Goal: Task Accomplishment & Management: Use online tool/utility

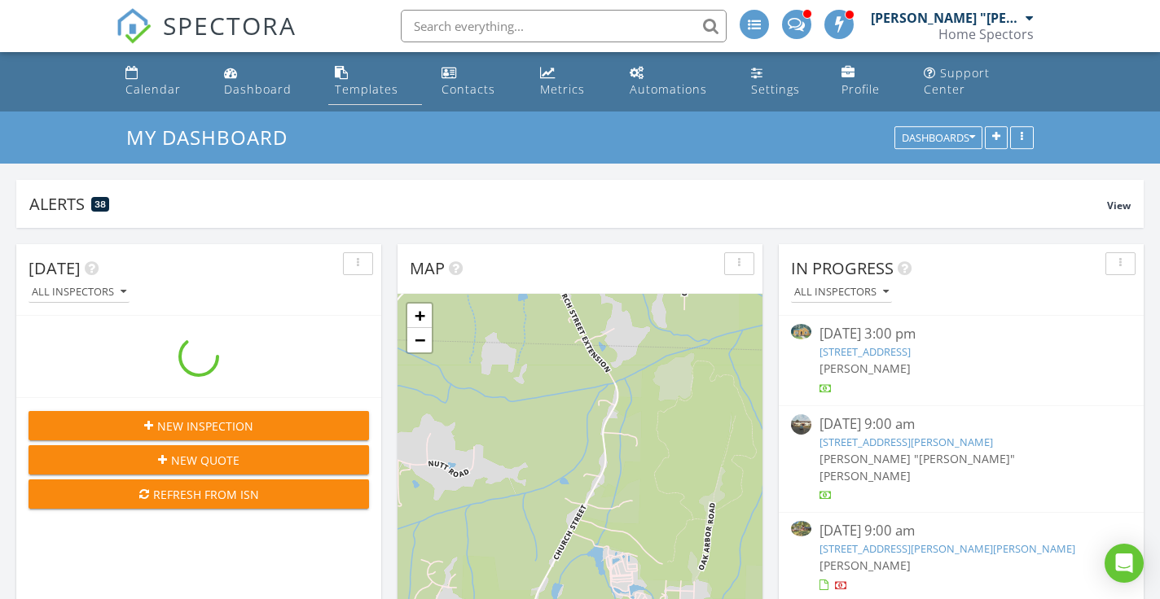
scroll to position [350, 365]
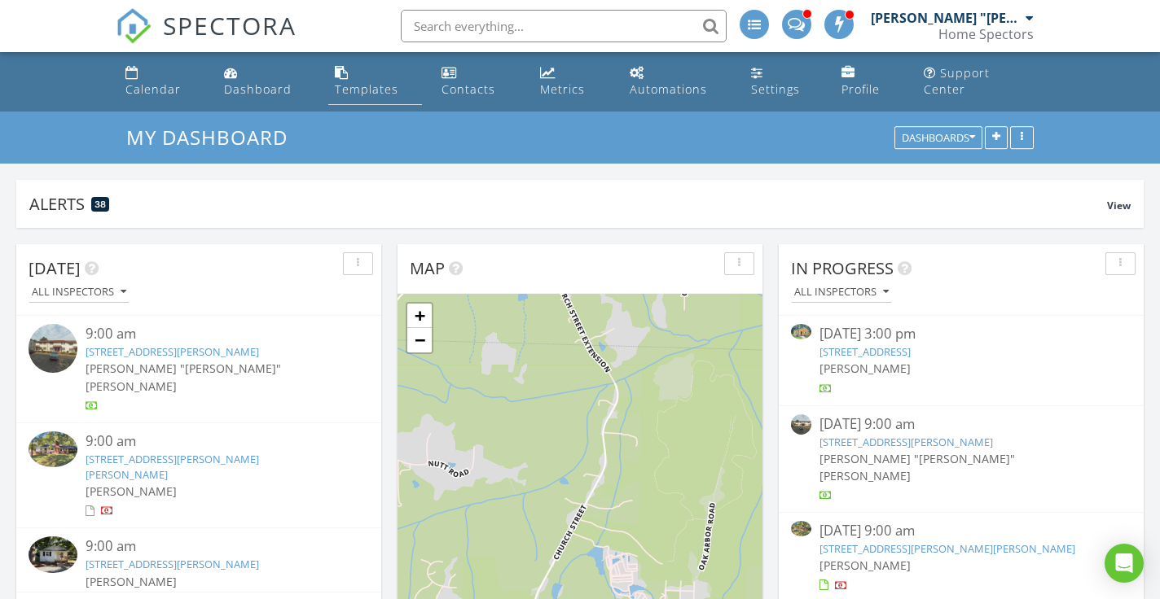
click at [353, 81] on div "Templates" at bounding box center [367, 88] width 64 height 15
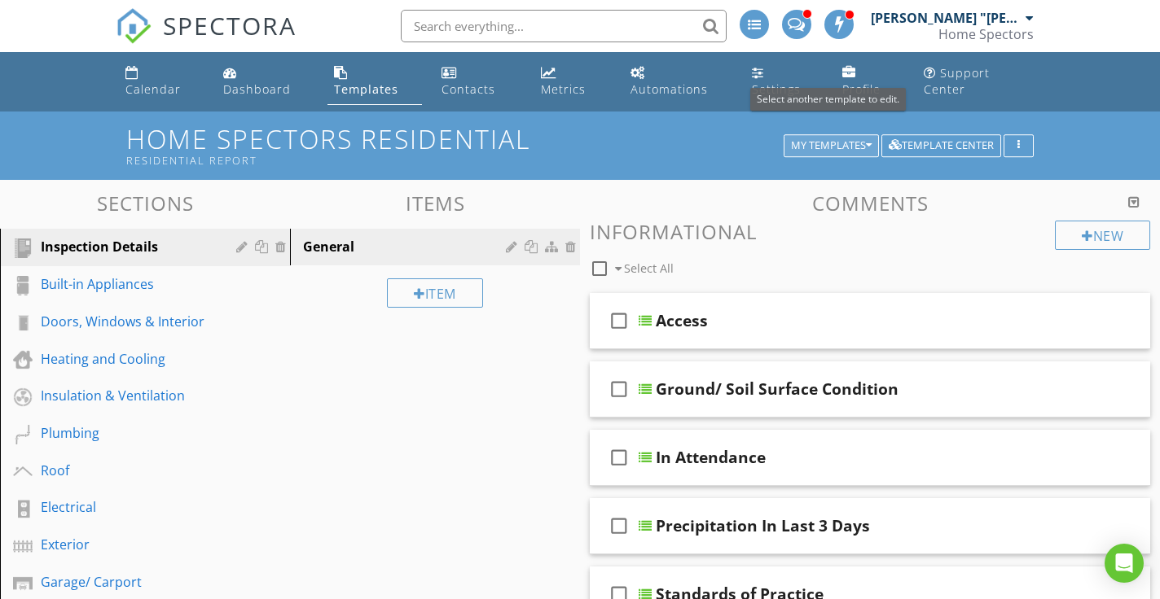
click at [835, 140] on div "My Templates" at bounding box center [831, 145] width 81 height 11
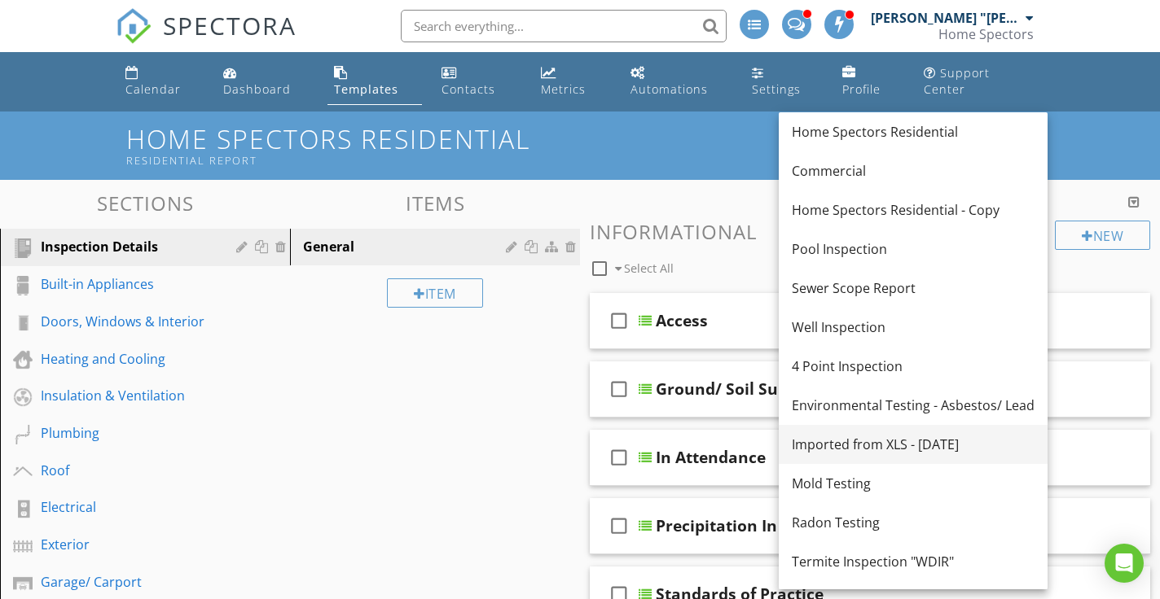
click at [881, 441] on div "Imported from XLS - [DATE]" at bounding box center [913, 445] width 243 height 20
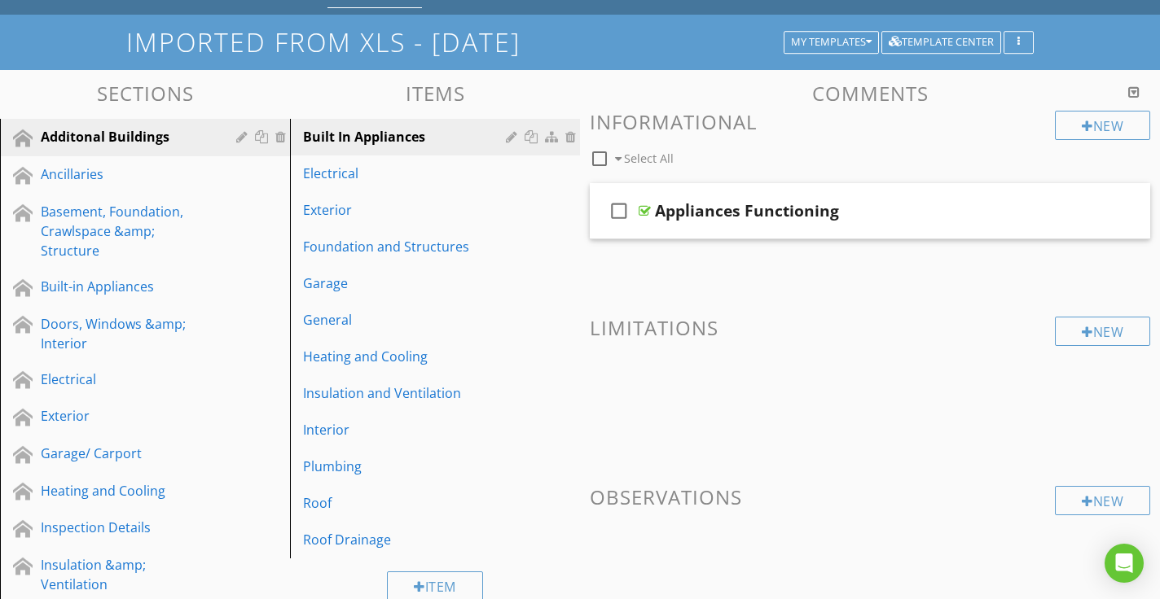
scroll to position [101, 0]
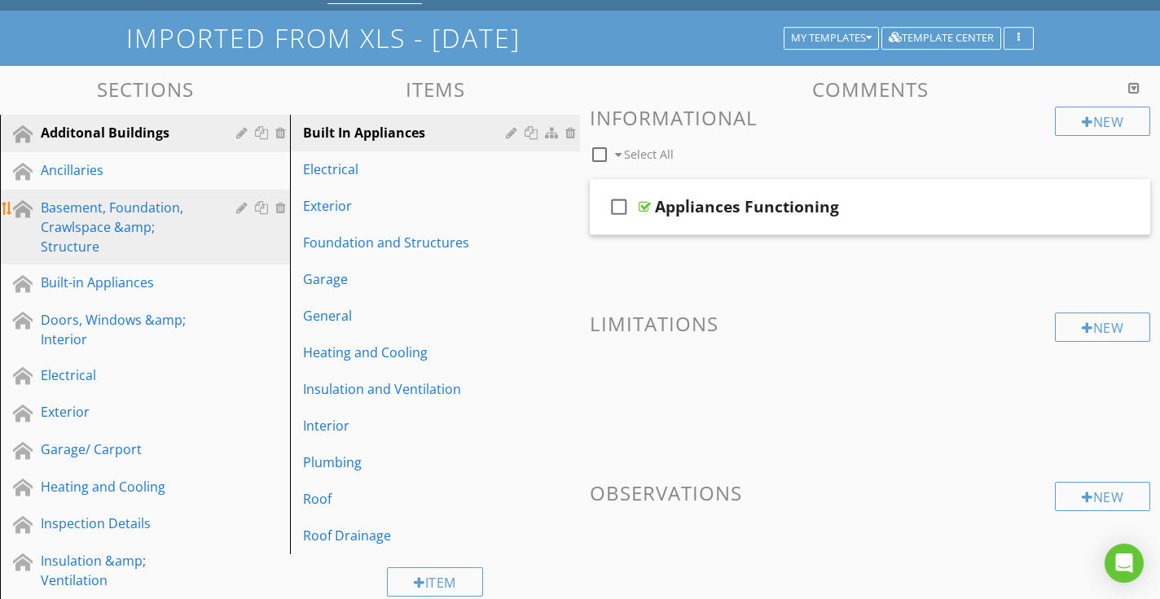
click at [138, 198] on div "Basement, Foundation, Crawlspace &amp; Structure" at bounding box center [127, 227] width 172 height 59
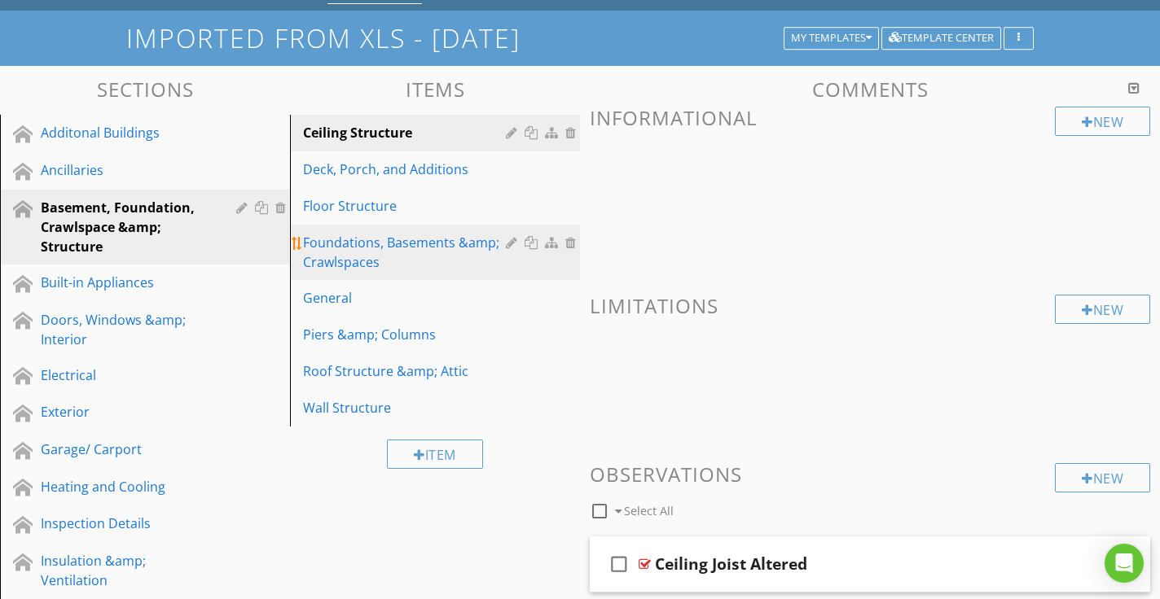
click at [382, 233] on div "Foundations, Basements &amp; Crawlspaces" at bounding box center [407, 252] width 208 height 39
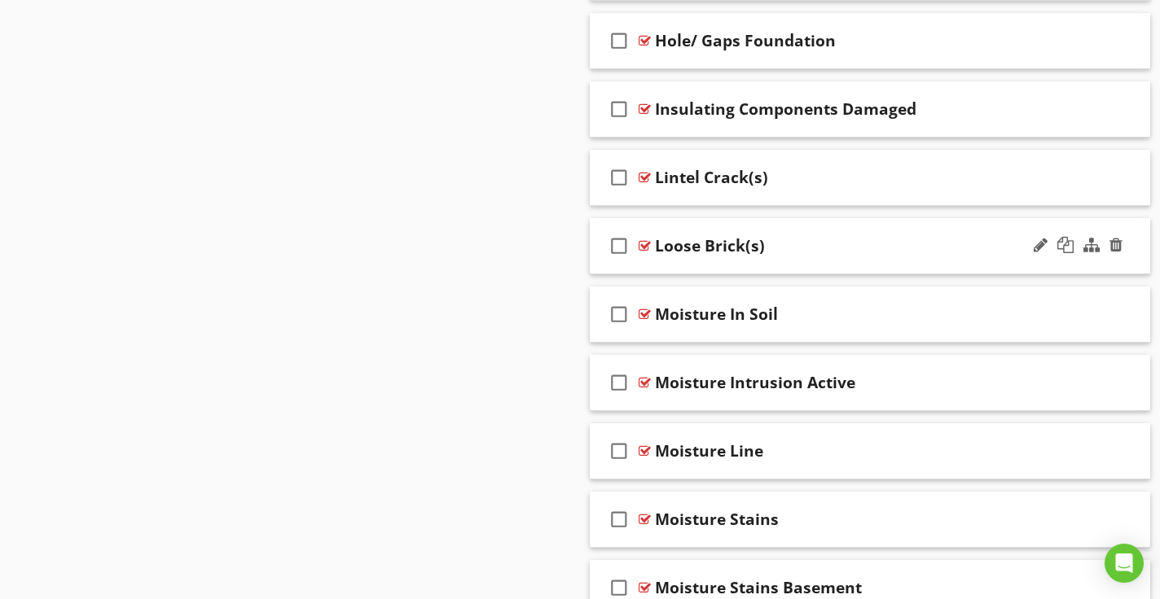
scroll to position [2271, 0]
click at [906, 374] on div "Moisture Intrusion Active" at bounding box center [853, 384] width 396 height 20
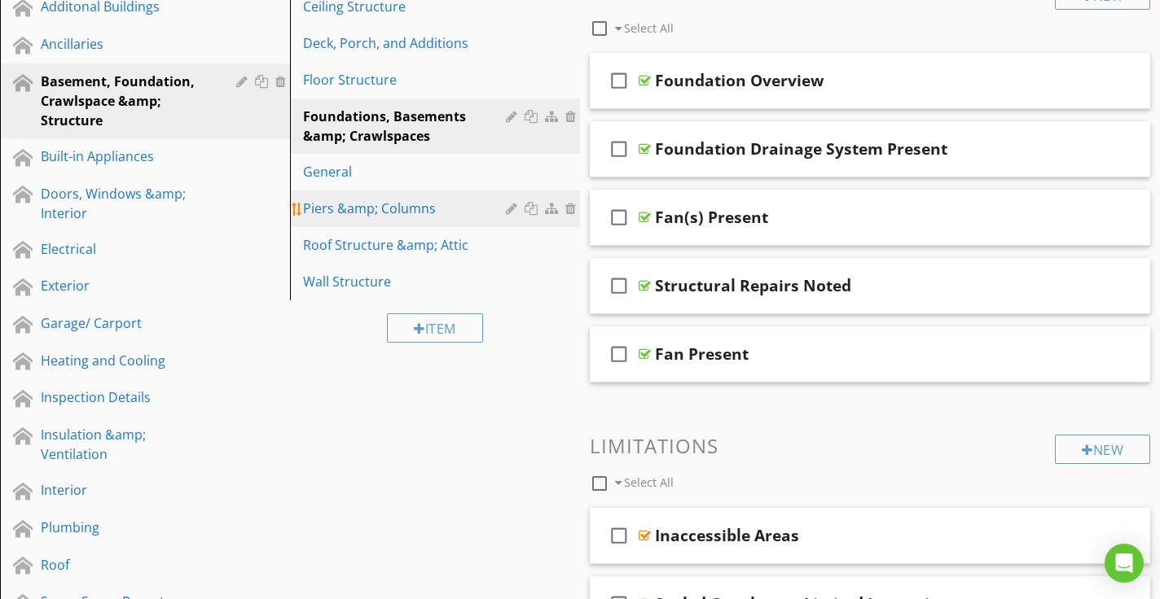
scroll to position [228, 0]
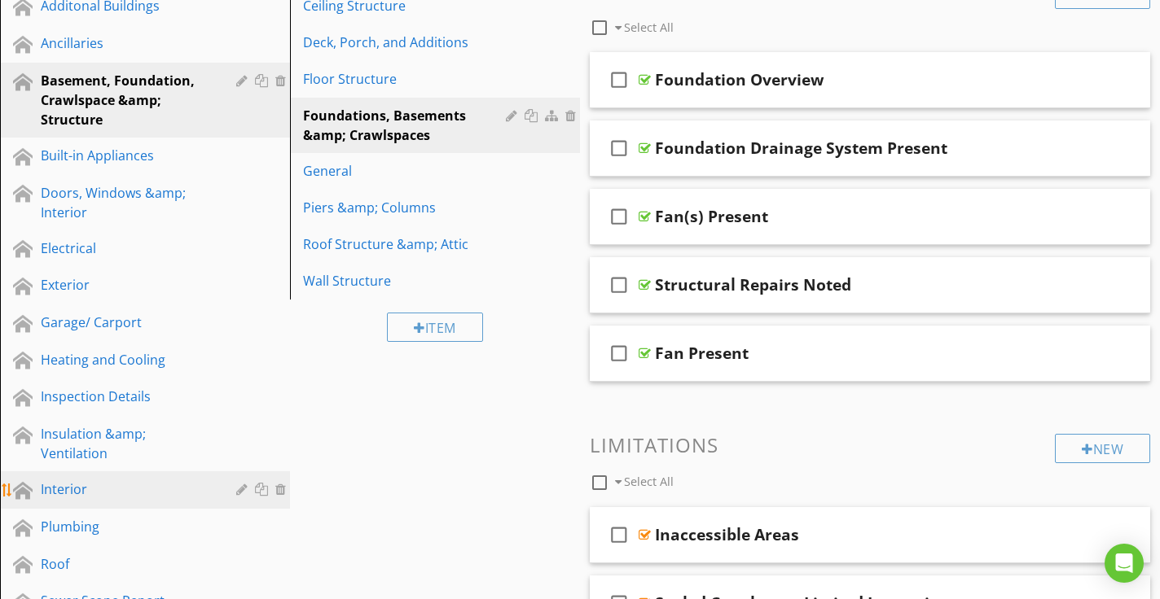
click at [127, 484] on div "Interior" at bounding box center [157, 490] width 233 height 21
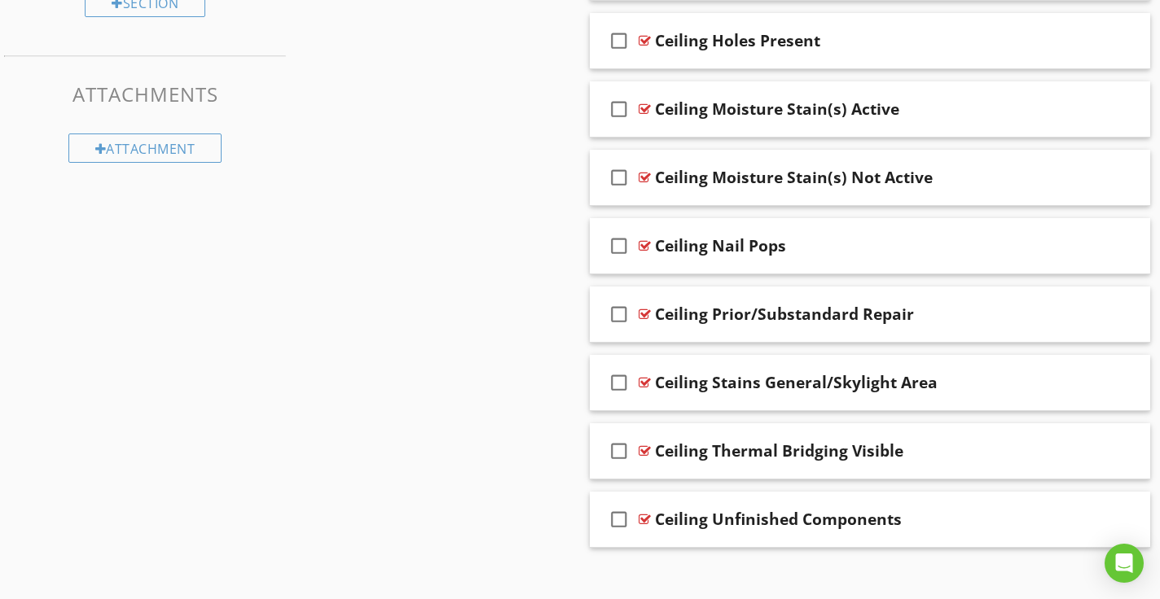
scroll to position [966, 0]
click at [972, 100] on div "Ceiling Moisture Stain(s) Active" at bounding box center [853, 110] width 396 height 20
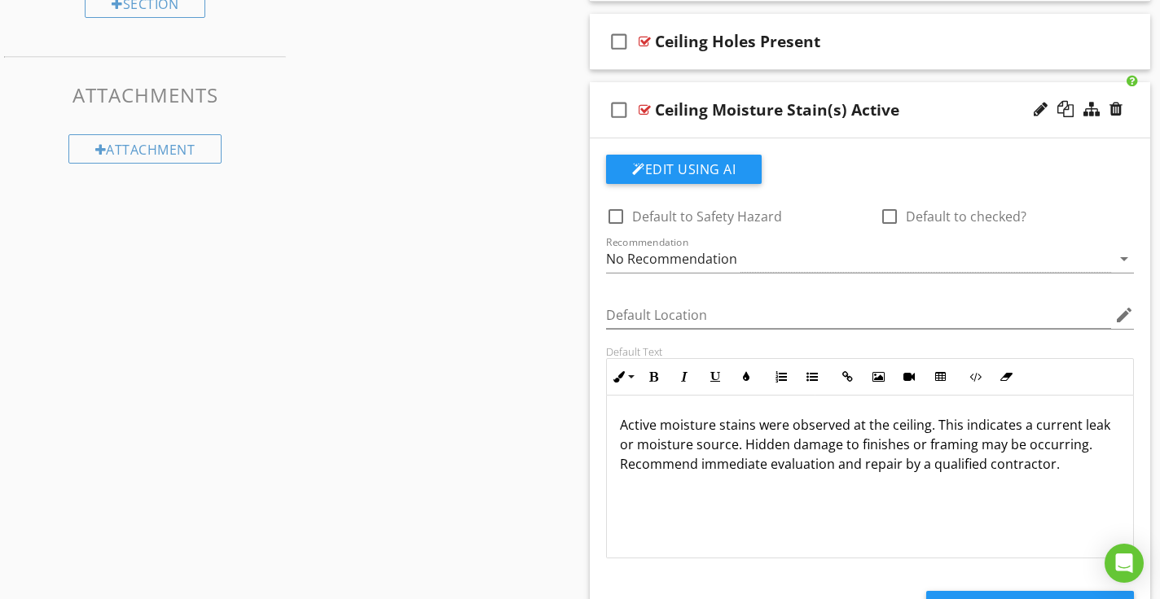
click at [972, 100] on div "Ceiling Moisture Stain(s) Active" at bounding box center [853, 110] width 396 height 20
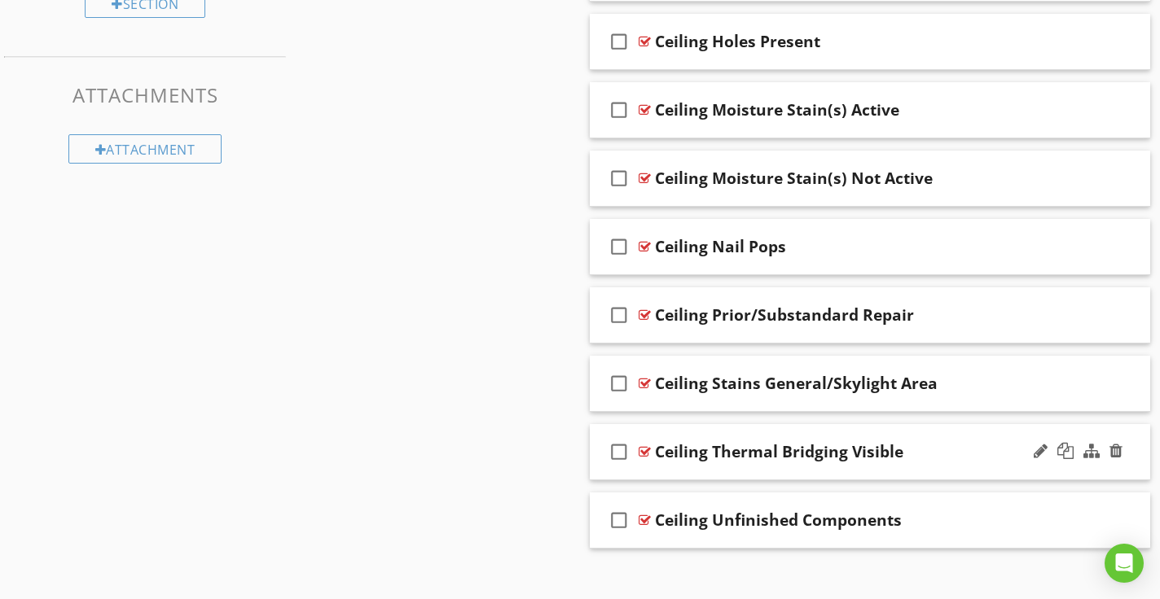
click at [977, 442] on div "Ceiling Thermal Bridging Visible" at bounding box center [853, 452] width 396 height 20
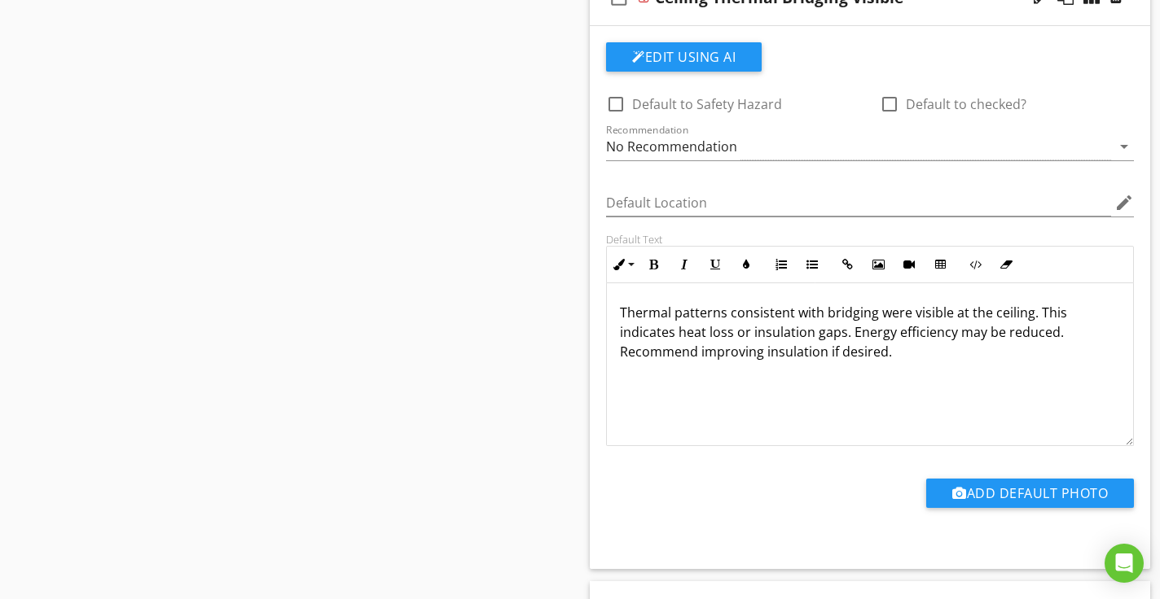
scroll to position [1416, 0]
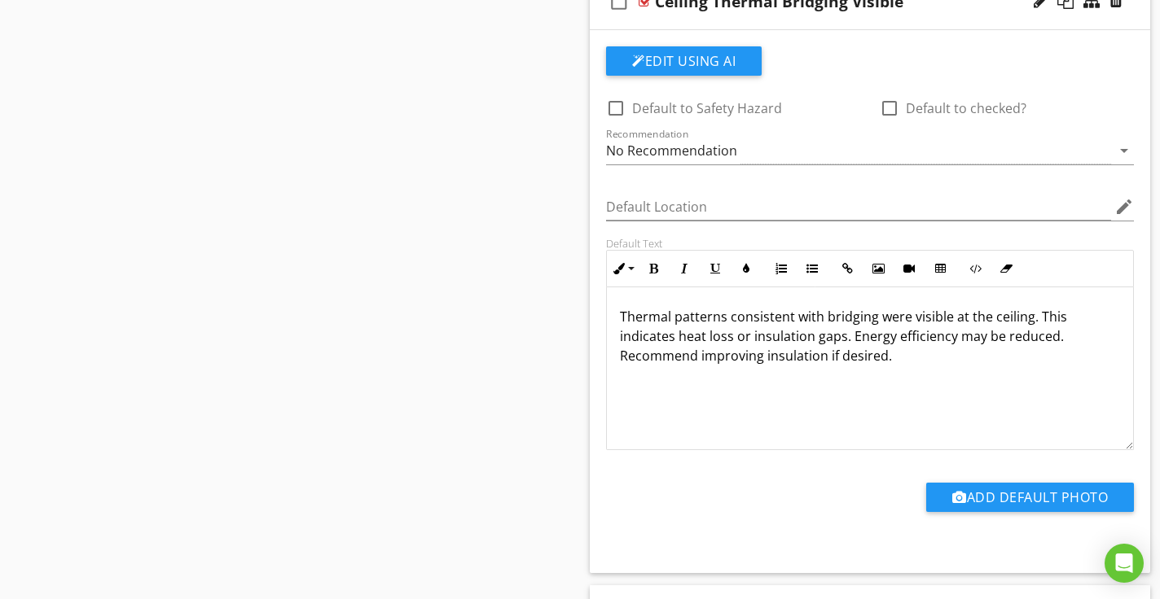
click at [977, 424] on div "Thermal patterns consistent with bridging were visible at the ceiling. This ind…" at bounding box center [870, 369] width 526 height 163
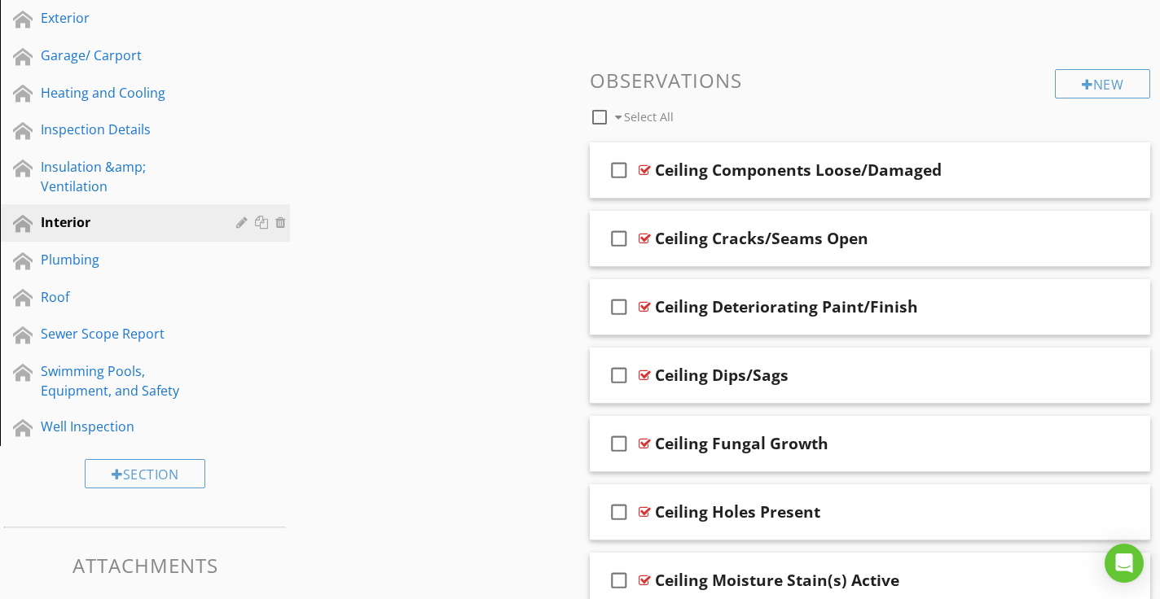
scroll to position [497, 0]
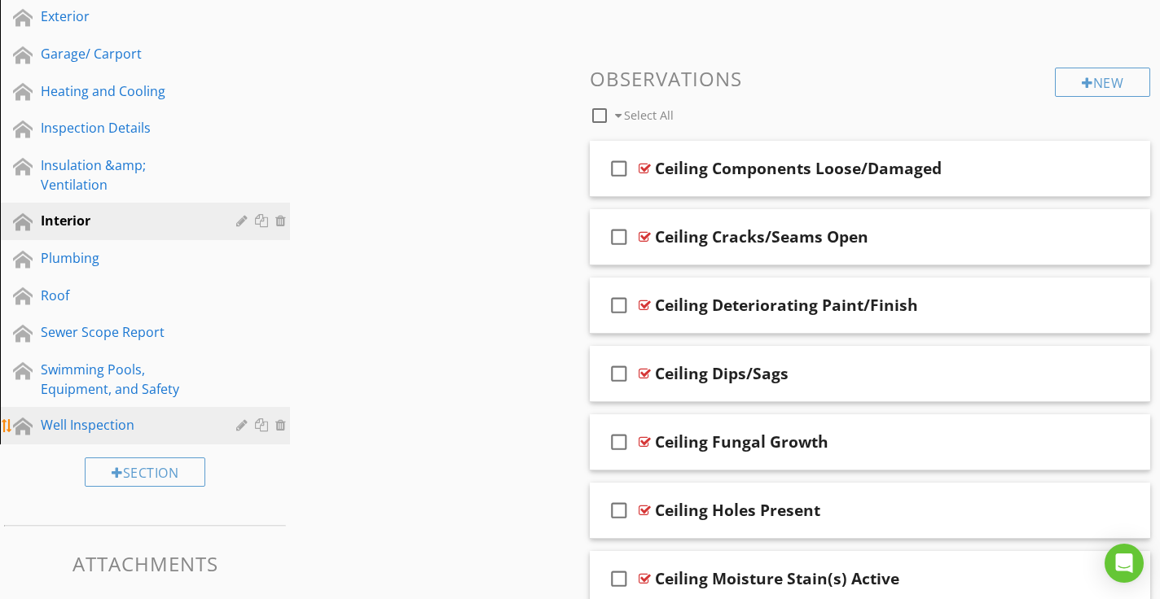
click at [112, 415] on div "Well Inspection" at bounding box center [127, 425] width 172 height 20
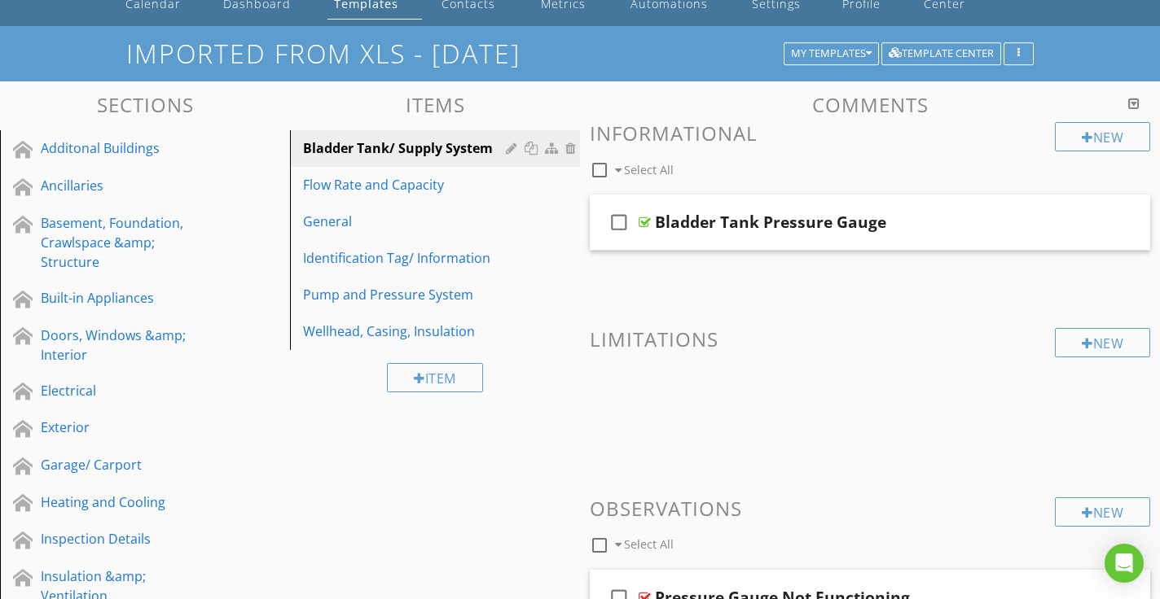
scroll to position [84, 0]
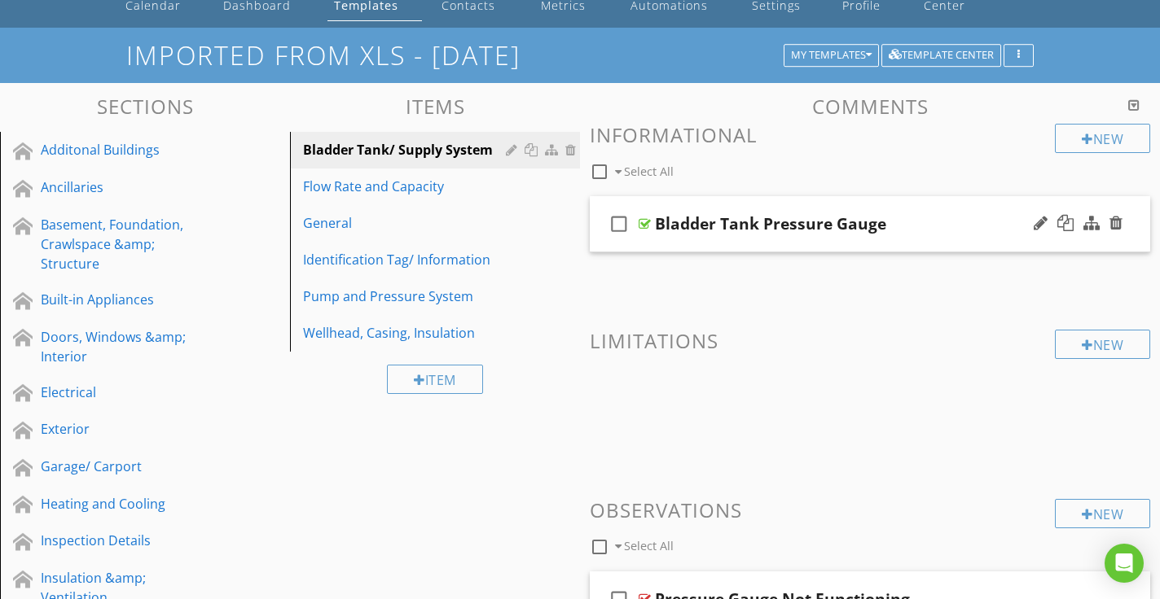
click at [947, 217] on div "check_box_outline_blank Bladder Tank Pressure Gauge" at bounding box center [870, 224] width 560 height 56
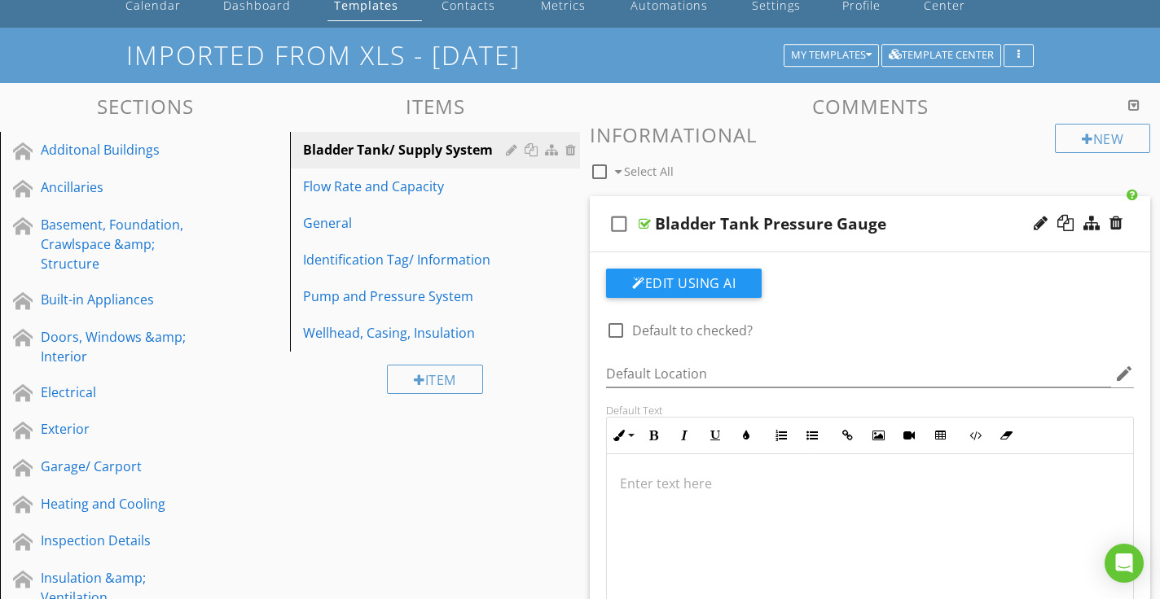
click at [947, 217] on div "check_box_outline_blank Bladder Tank Pressure Gauge" at bounding box center [870, 224] width 560 height 56
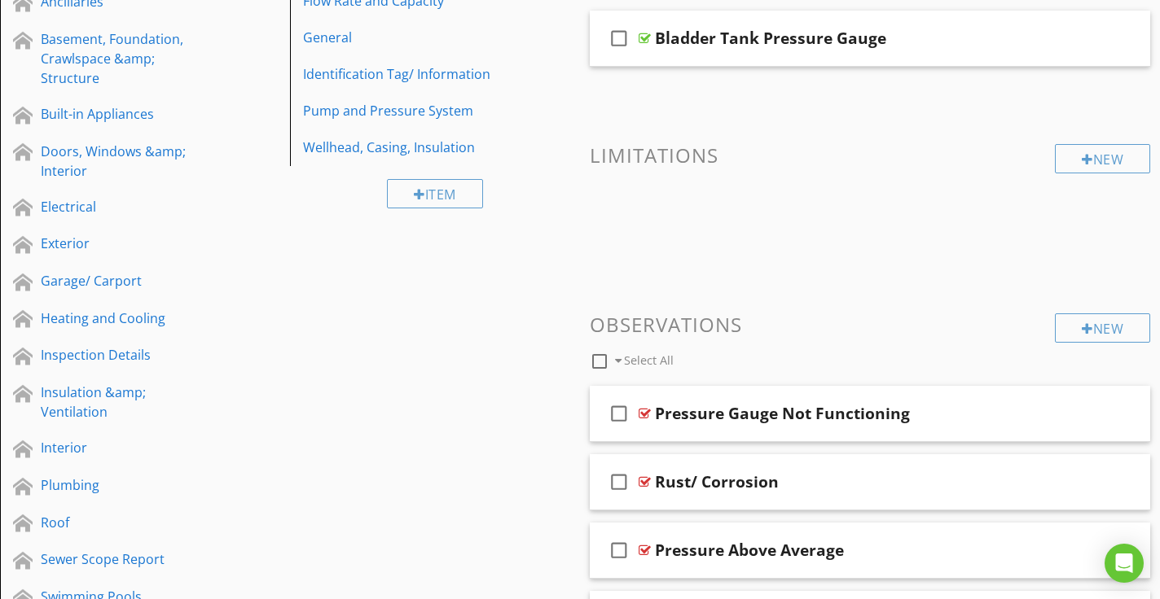
scroll to position [271, 0]
click at [959, 402] on div "Pressure Gauge Not Functioning" at bounding box center [853, 412] width 396 height 20
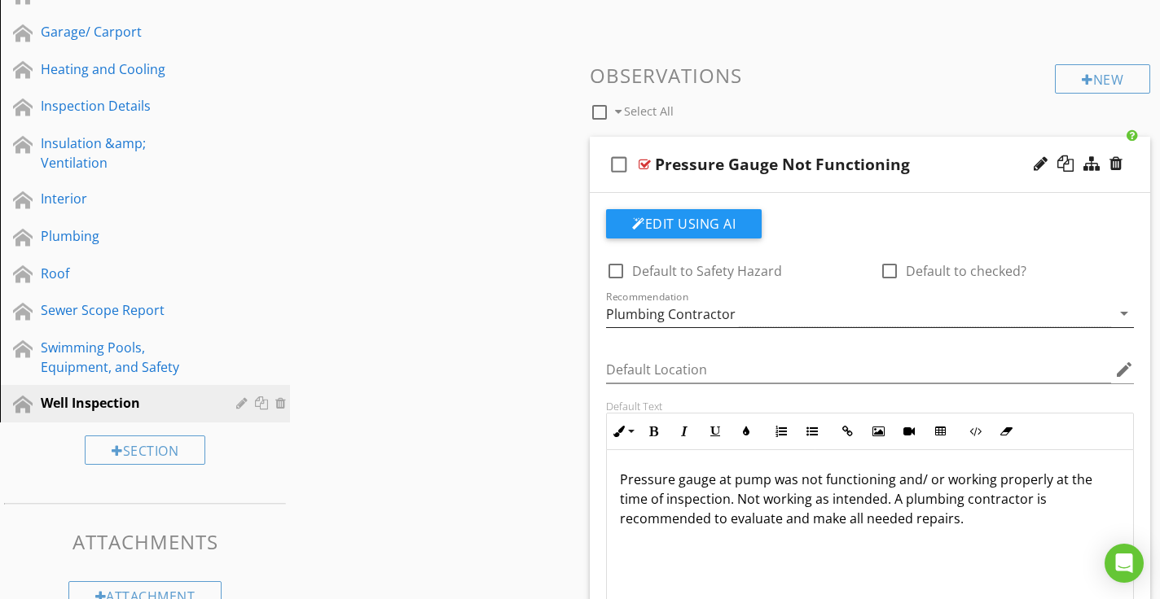
scroll to position [525, 0]
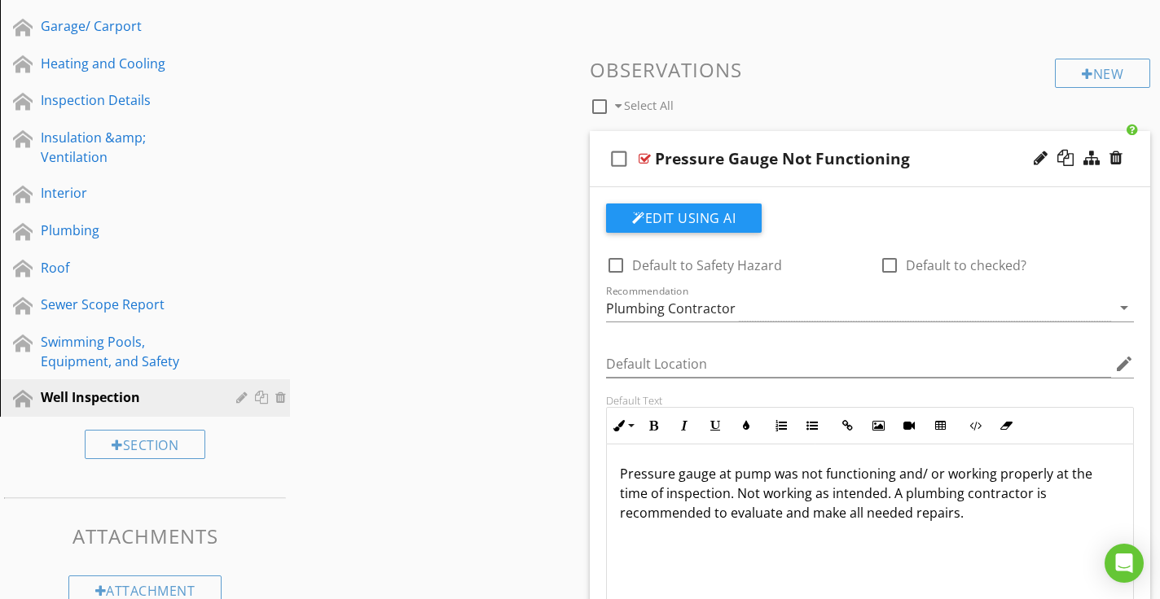
click at [942, 149] on div "Pressure Gauge Not Functioning" at bounding box center [853, 159] width 396 height 20
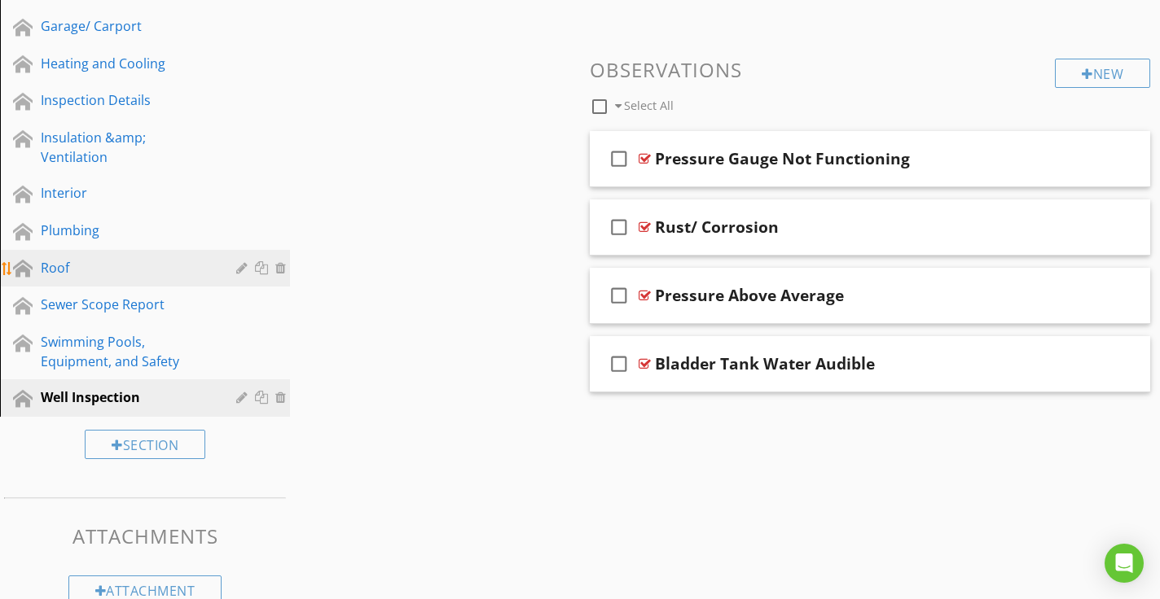
click at [163, 258] on div "Roof" at bounding box center [127, 268] width 172 height 20
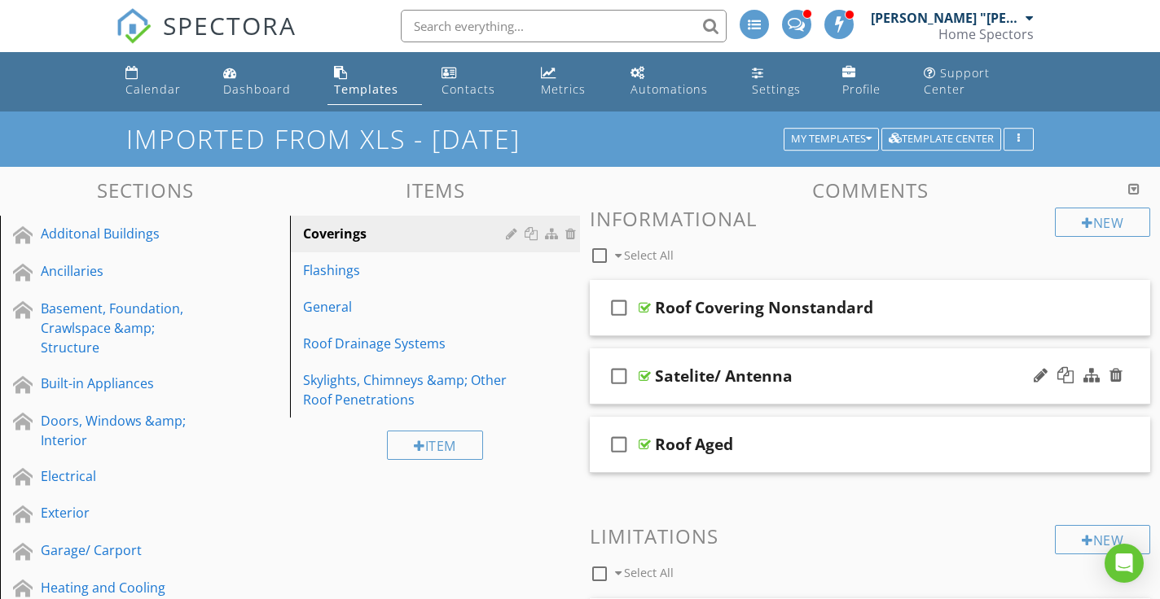
scroll to position [0, 0]
click at [882, 437] on div "Roof Aged" at bounding box center [853, 445] width 396 height 20
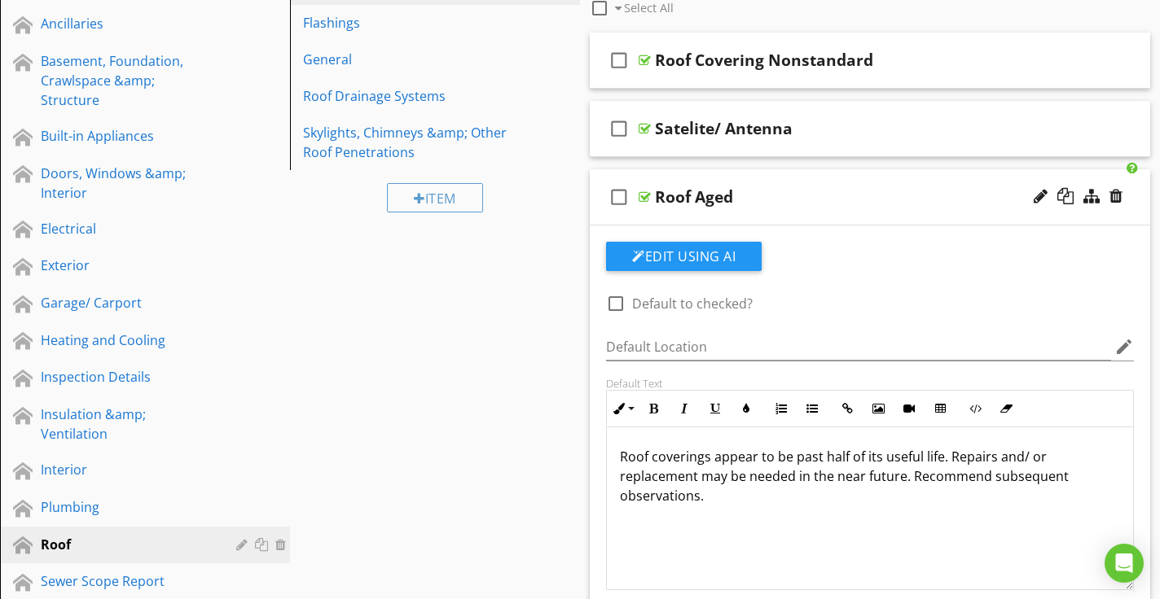
scroll to position [1, 0]
click at [871, 187] on div "Roof Aged" at bounding box center [853, 197] width 396 height 20
